Goal: Browse casually: Explore the website without a specific task or goal

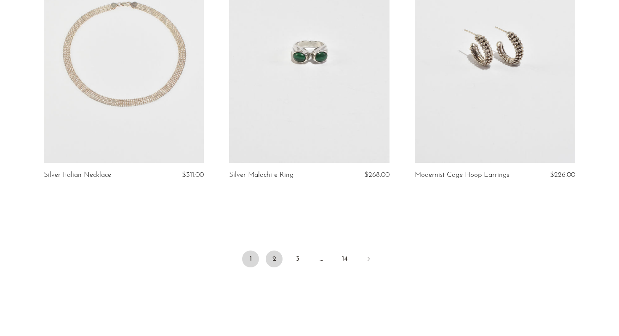
scroll to position [3081, 0]
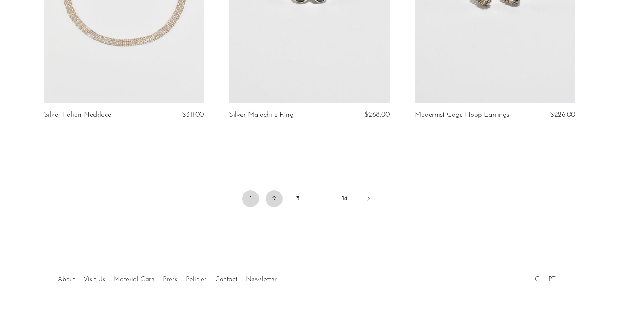
click at [275, 196] on link "2" at bounding box center [274, 198] width 17 height 17
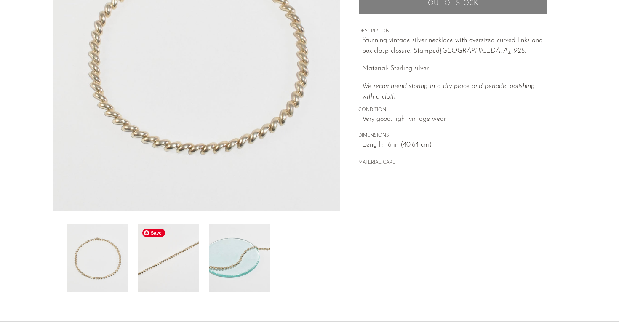
scroll to position [182, 0]
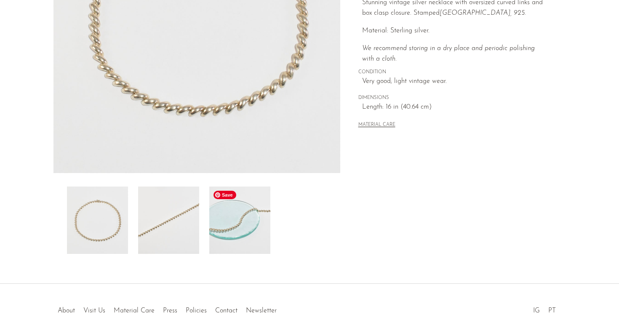
click at [241, 221] on img at bounding box center [239, 220] width 61 height 67
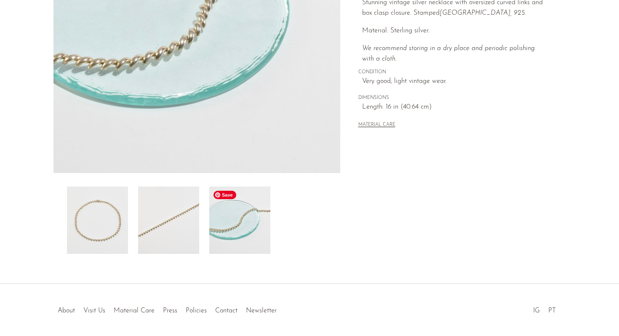
scroll to position [0, 0]
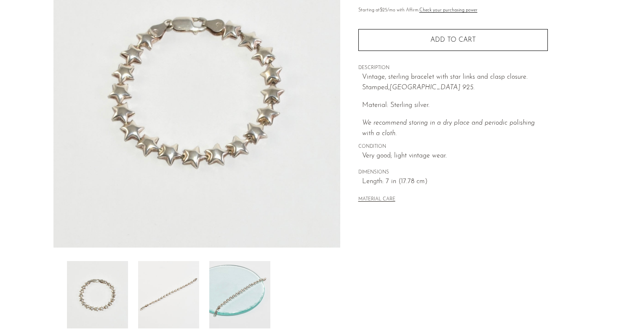
scroll to position [212, 0]
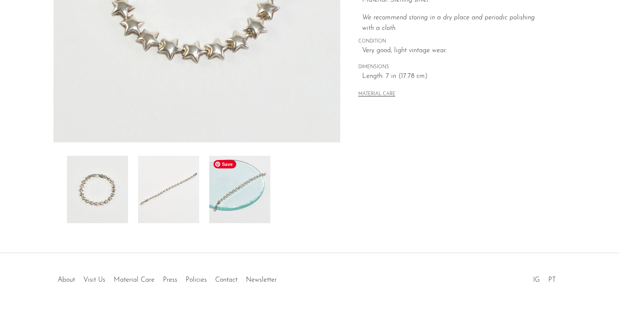
click at [242, 197] on img at bounding box center [239, 189] width 61 height 67
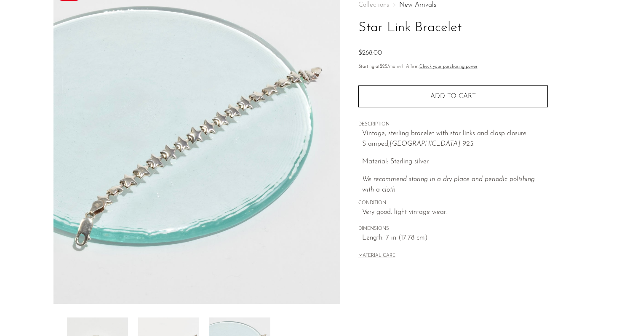
scroll to position [108, 0]
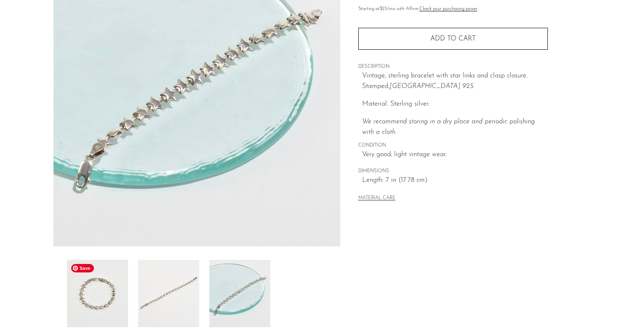
click at [86, 294] on img at bounding box center [97, 293] width 61 height 67
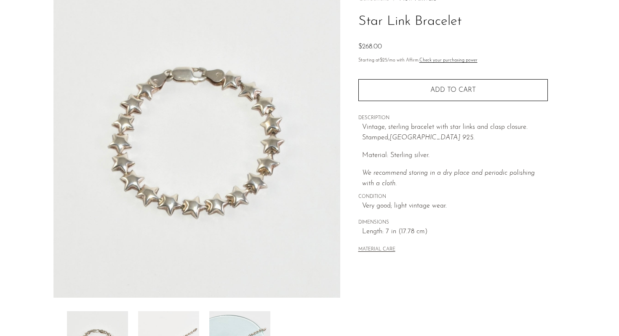
scroll to position [52, 0]
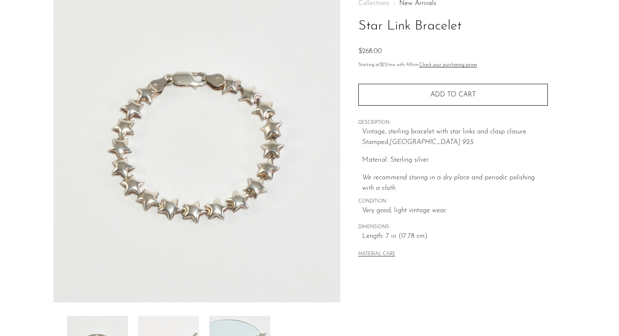
click at [220, 220] on img at bounding box center [197, 145] width 287 height 316
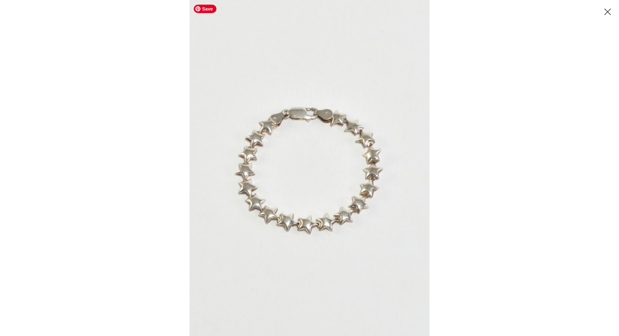
click at [289, 208] on img at bounding box center [310, 168] width 240 height 336
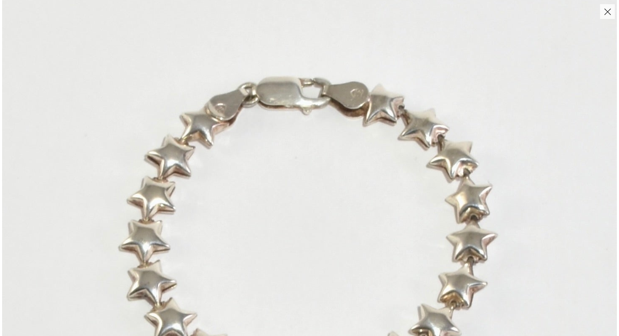
click at [604, 8] on button "Close" at bounding box center [607, 11] width 15 height 15
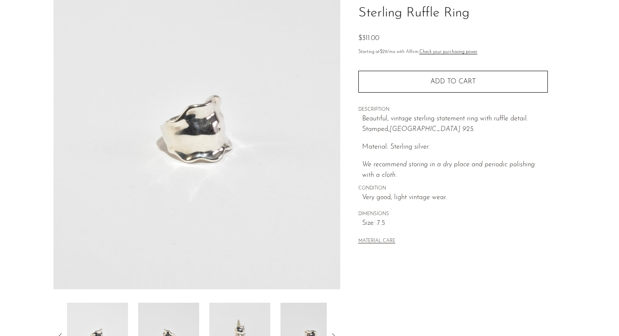
scroll to position [212, 0]
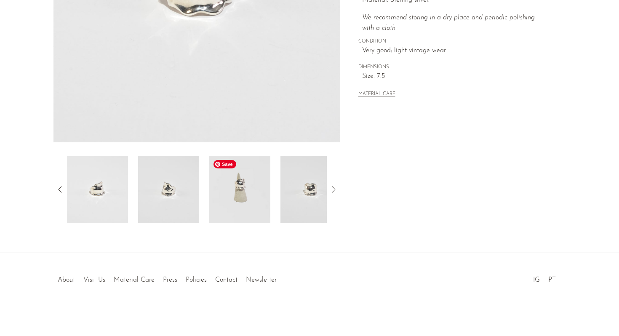
click at [240, 169] on img at bounding box center [239, 189] width 61 height 67
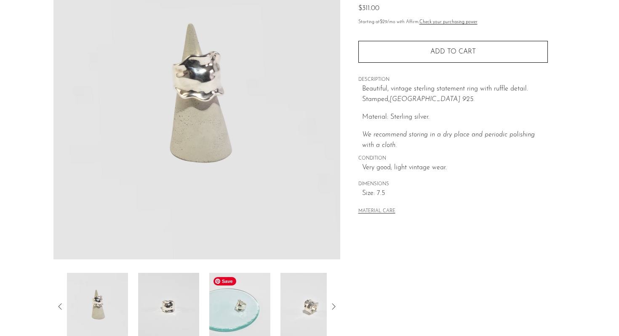
scroll to position [97, 0]
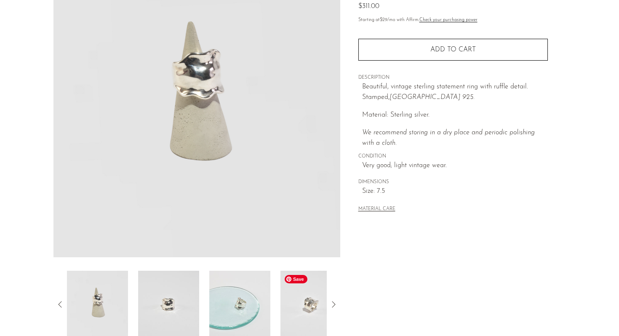
click at [292, 311] on img at bounding box center [311, 304] width 61 height 67
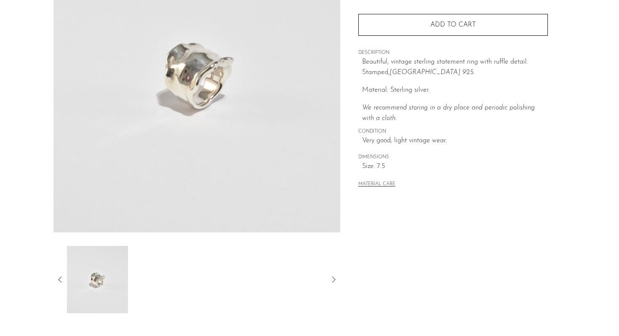
scroll to position [124, 0]
click at [60, 277] on icon at bounding box center [60, 278] width 10 height 10
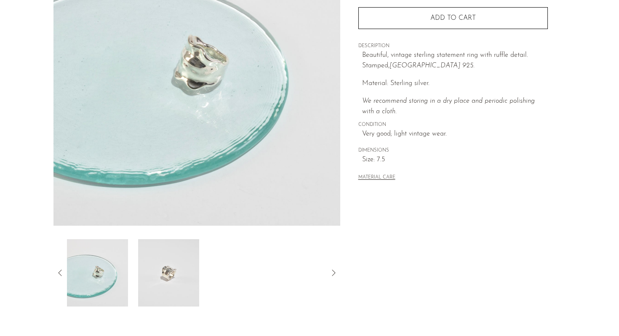
scroll to position [212, 0]
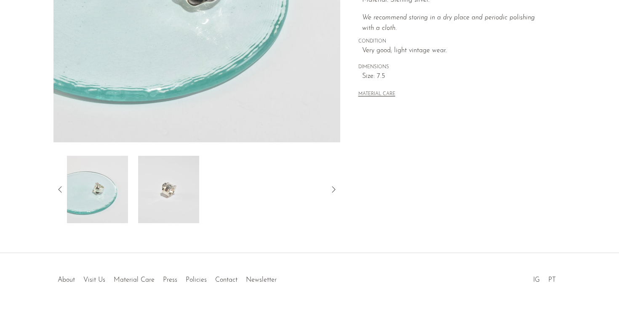
click at [62, 188] on icon at bounding box center [60, 190] width 10 height 10
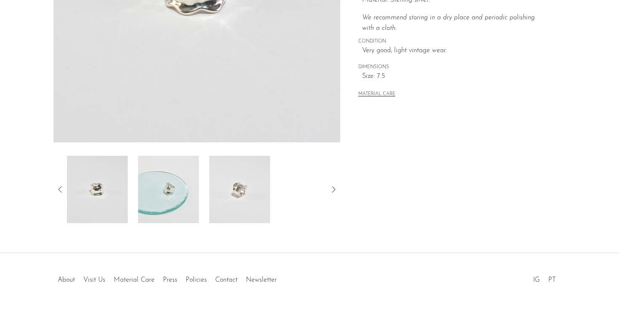
click at [62, 188] on icon at bounding box center [60, 190] width 10 height 10
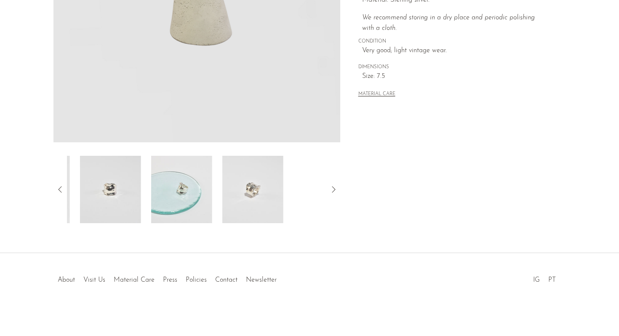
click at [62, 188] on icon at bounding box center [60, 190] width 10 height 10
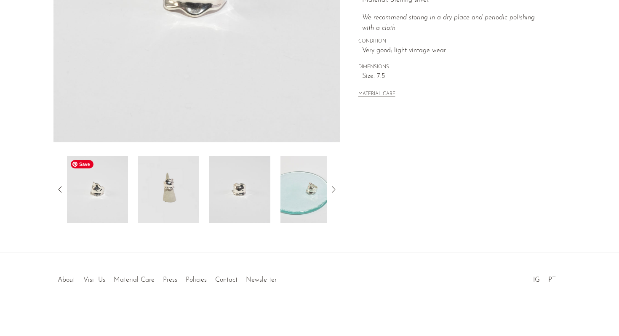
click at [100, 197] on img at bounding box center [97, 189] width 61 height 67
click at [26, 190] on section "Sterling Ruffle Ring $311.00" at bounding box center [309, 24] width 619 height 397
click at [56, 192] on icon at bounding box center [60, 190] width 10 height 10
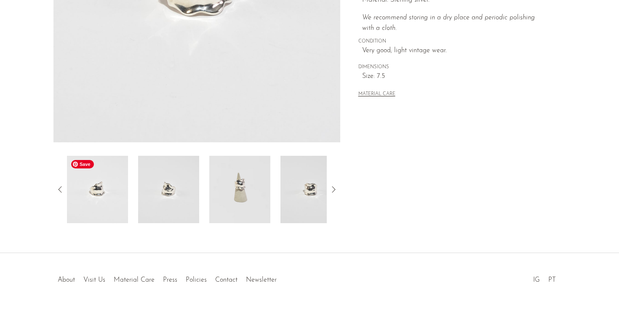
click at [103, 198] on img at bounding box center [97, 189] width 61 height 67
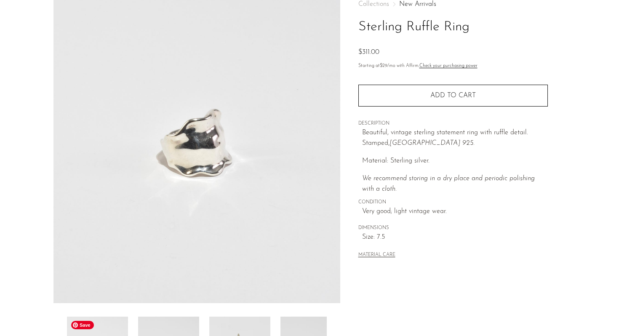
scroll to position [22, 0]
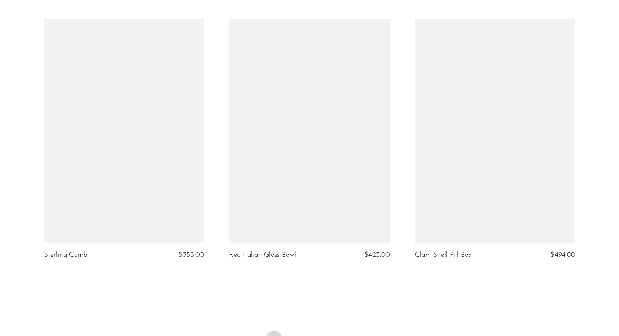
scroll to position [3112, 0]
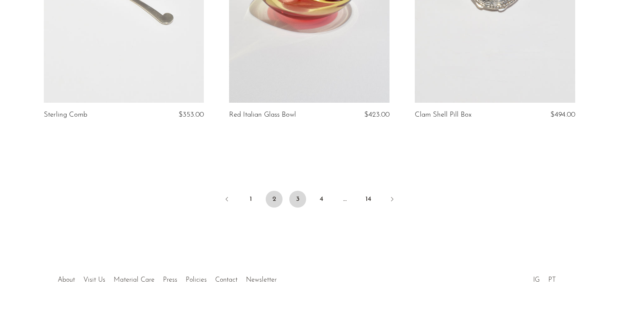
click at [299, 200] on link "3" at bounding box center [297, 199] width 17 height 17
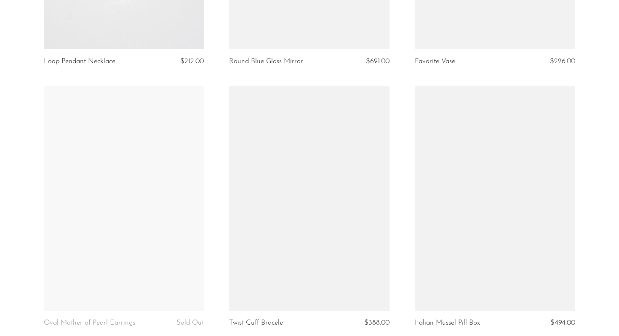
scroll to position [776, 0]
